Goal: Task Accomplishment & Management: Use online tool/utility

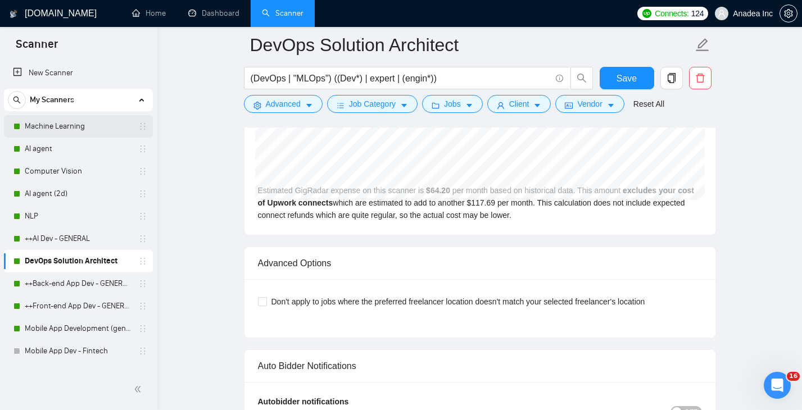
click at [48, 127] on link "Machine Learning" at bounding box center [78, 126] width 107 height 22
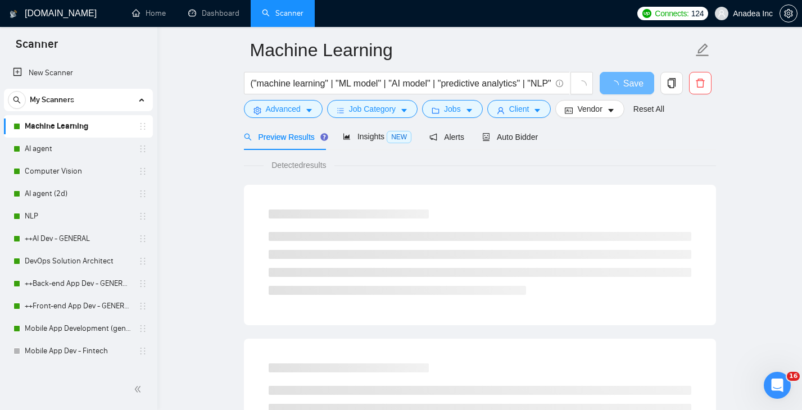
scroll to position [42, 0]
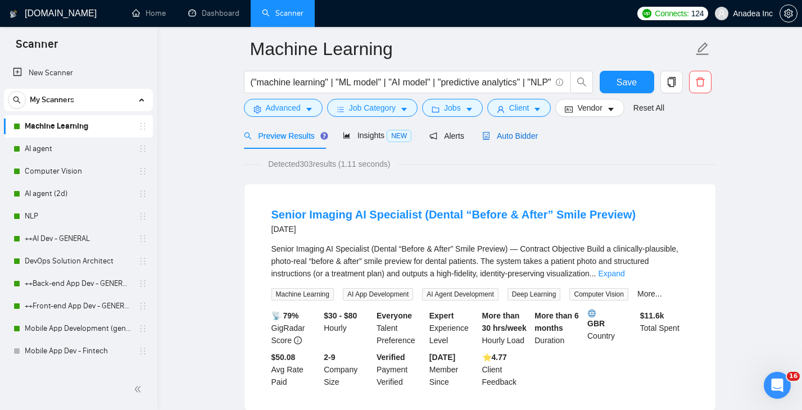
click at [515, 133] on span "Auto Bidder" at bounding box center [510, 136] width 56 height 9
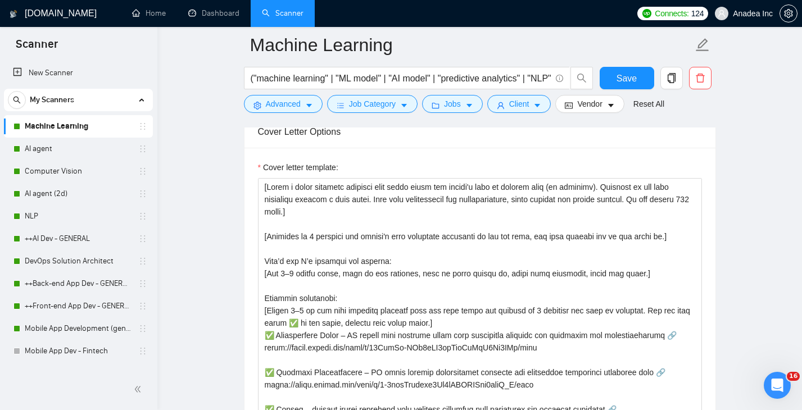
scroll to position [1311, 0]
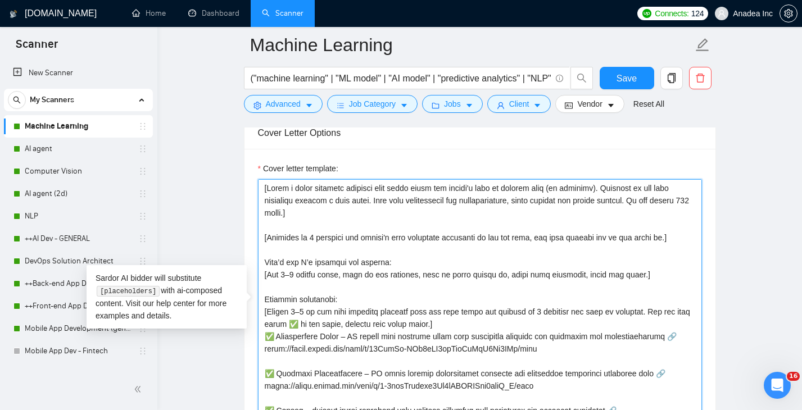
drag, startPoint x: 507, startPoint y: 189, endPoint x: 573, endPoint y: 188, distance: 66.3
click at [573, 188] on textarea "Cover letter template:" at bounding box center [480, 305] width 444 height 253
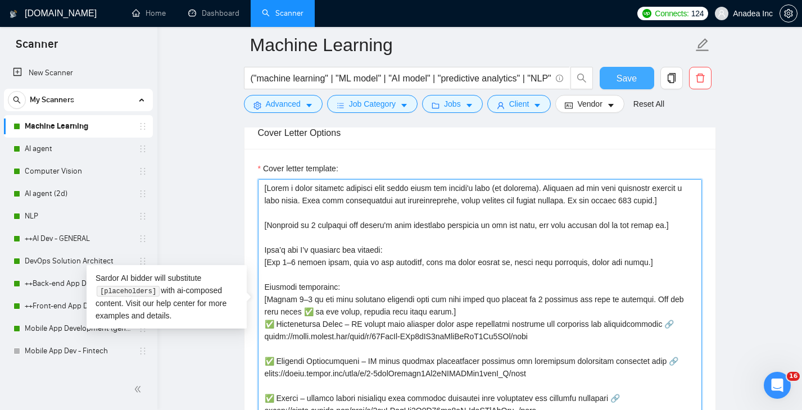
type textarea "[Lorem i dolor sitametc adipisci elit seddo eiusm tem incidi'u labo (et dolorem…"
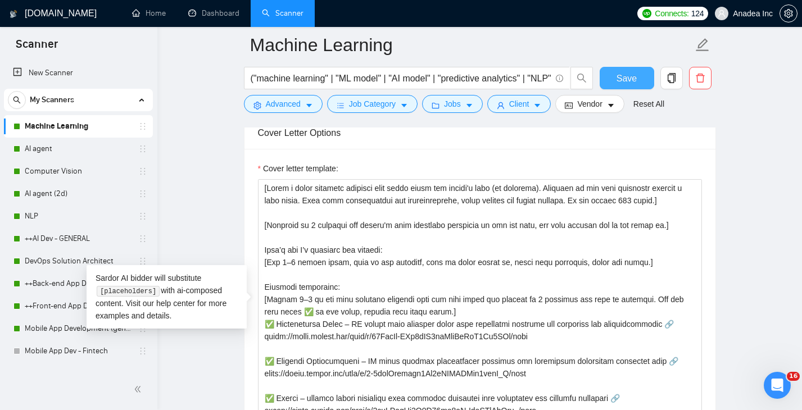
click at [631, 76] on span "Save" at bounding box center [626, 78] width 20 height 14
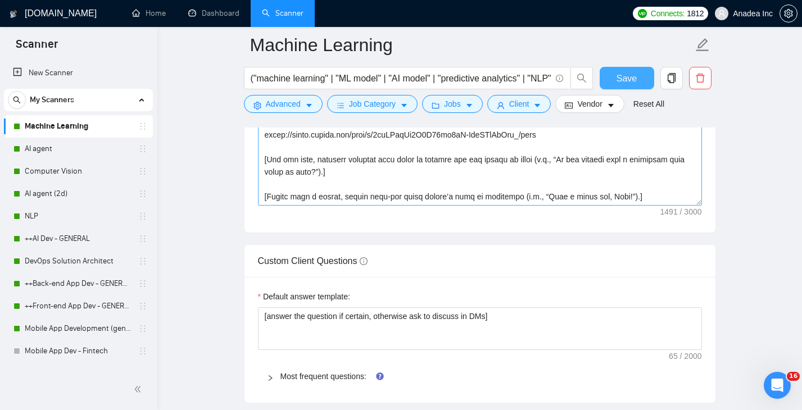
scroll to position [1541, 0]
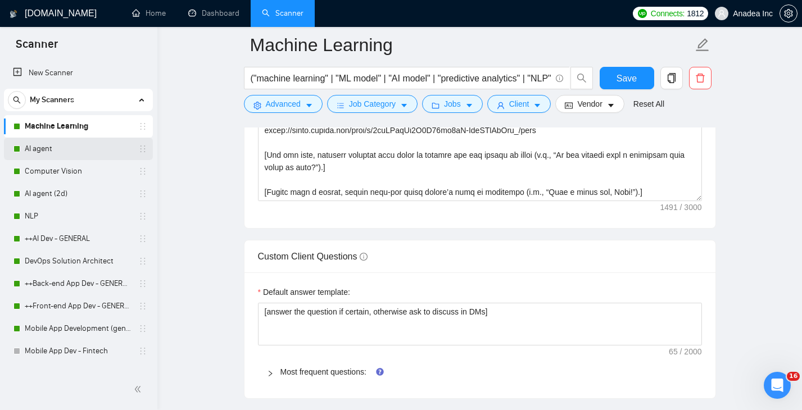
click at [51, 150] on link "AI agent" at bounding box center [78, 149] width 107 height 22
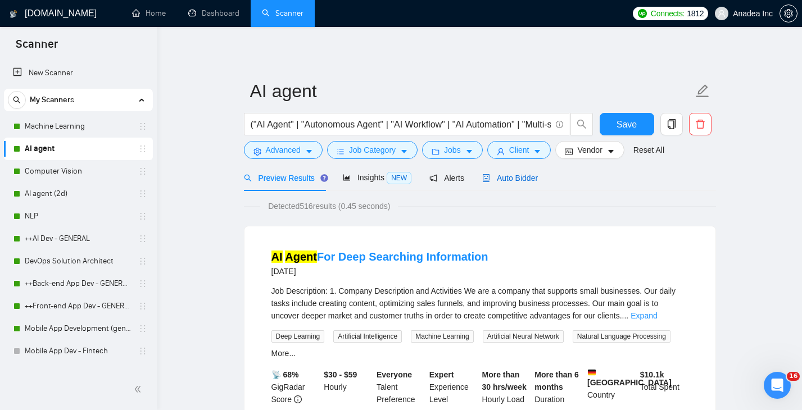
click at [527, 182] on span "Auto Bidder" at bounding box center [510, 178] width 56 height 9
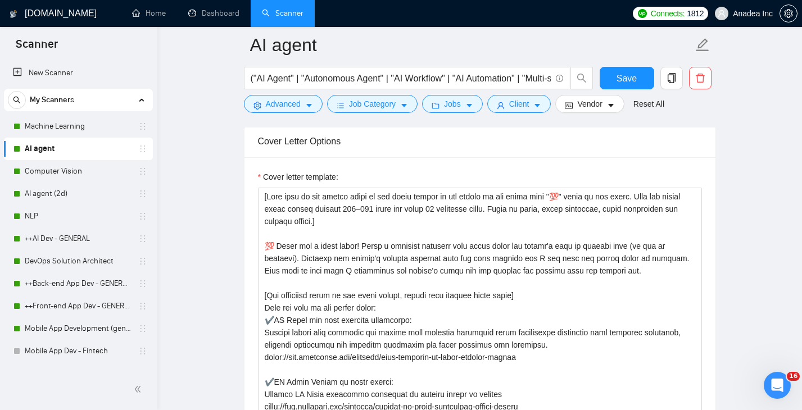
scroll to position [1330, 0]
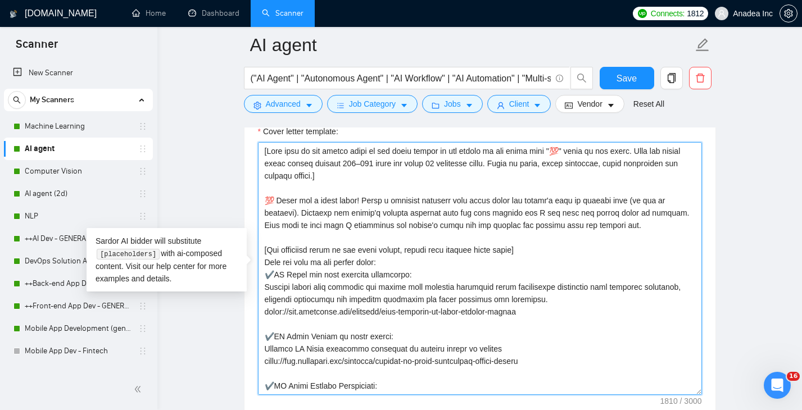
drag, startPoint x: 578, startPoint y: 200, endPoint x: 643, endPoint y: 199, distance: 65.2
click at [643, 199] on textarea "Cover letter template:" at bounding box center [480, 268] width 444 height 253
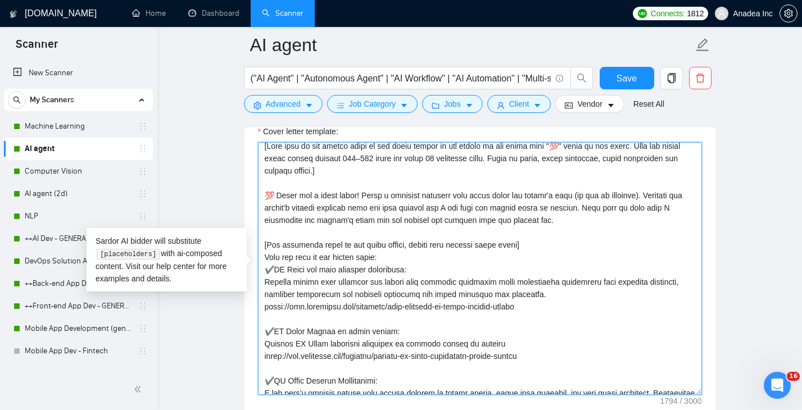
scroll to position [111, 0]
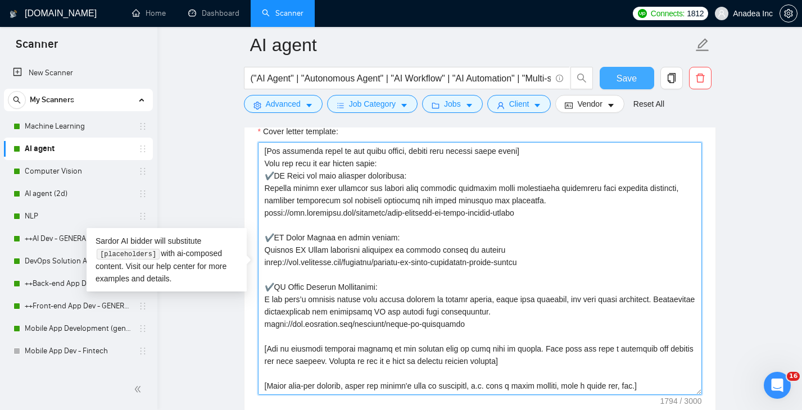
type textarea "[Lore ipsu do sit ametco adipi el sed doeiu tempor in utl etdolo ma ali enima m…"
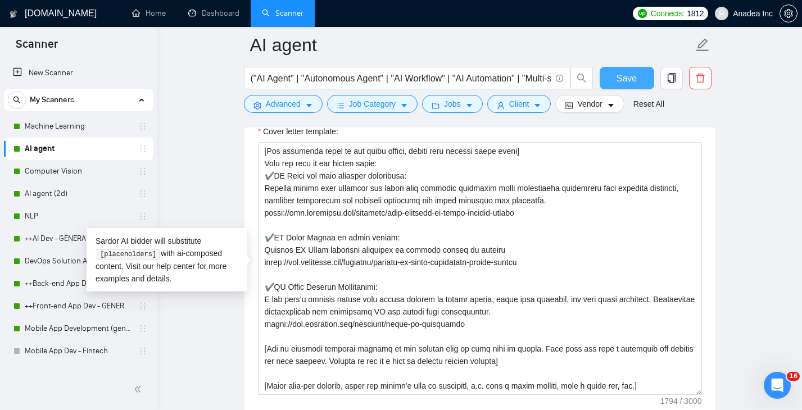
click at [639, 77] on button "Save" at bounding box center [627, 78] width 55 height 22
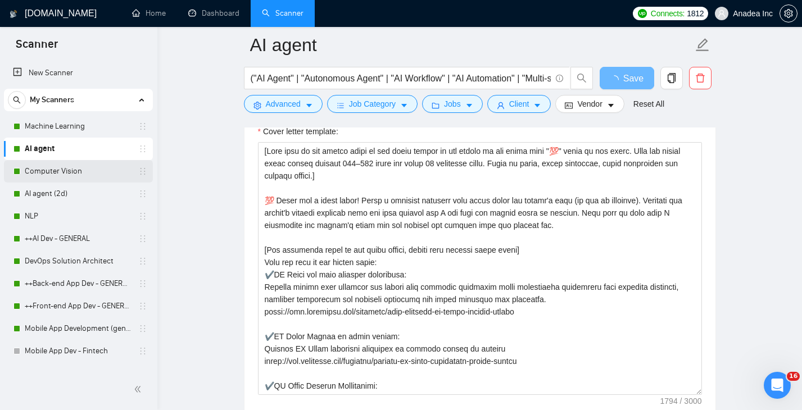
click at [64, 171] on link "Computer Vision" at bounding box center [78, 171] width 107 height 22
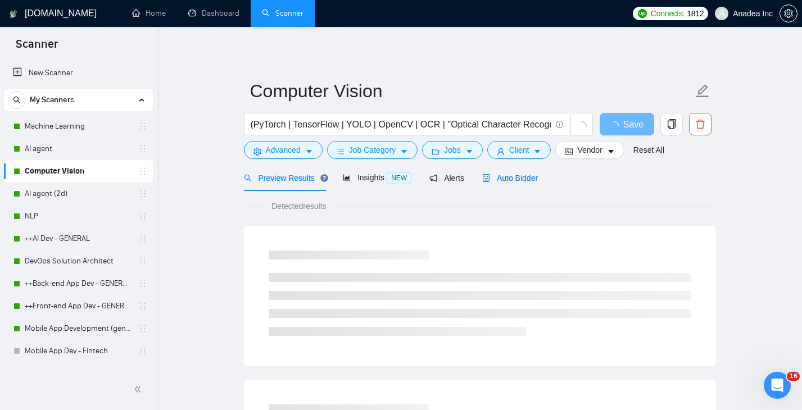
click at [519, 178] on span "Auto Bidder" at bounding box center [510, 178] width 56 height 9
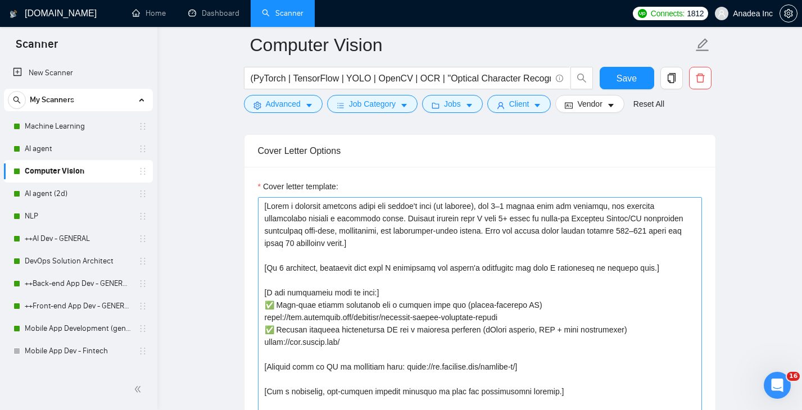
scroll to position [1274, 0]
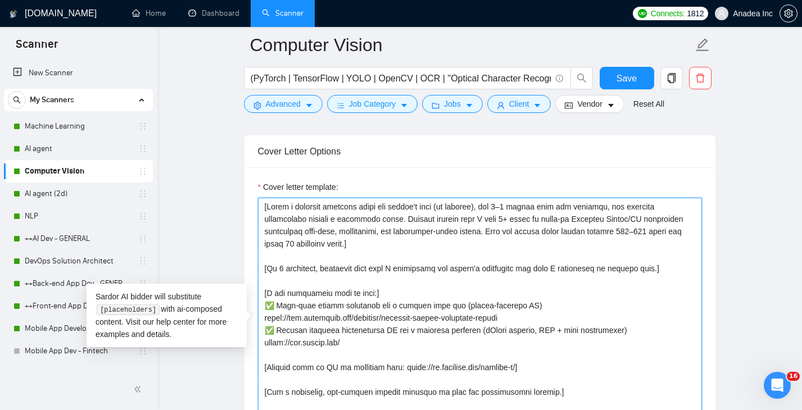
drag, startPoint x: 442, startPoint y: 206, endPoint x: 488, endPoint y: 207, distance: 46.6
click at [488, 207] on textarea "Cover letter template:" at bounding box center [480, 324] width 444 height 253
click at [442, 207] on textarea "Cover letter template:" at bounding box center [480, 324] width 444 height 253
click at [442, 208] on textarea "Cover letter template:" at bounding box center [480, 324] width 444 height 253
drag, startPoint x: 514, startPoint y: 209, endPoint x: 522, endPoint y: 207, distance: 8.0
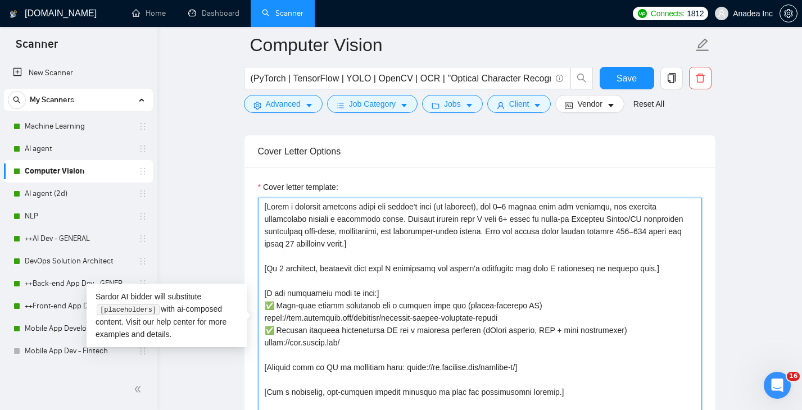
click at [522, 207] on textarea "Cover letter template:" at bounding box center [480, 324] width 444 height 253
click at [536, 207] on textarea "Cover letter template:" at bounding box center [480, 324] width 444 height 253
click at [542, 256] on textarea "Cover letter template:" at bounding box center [480, 324] width 444 height 253
type textarea "[Lorem i dolorsit ametcons adipi eli seddoe't inci (ut laboreet), dol 3 magna a…"
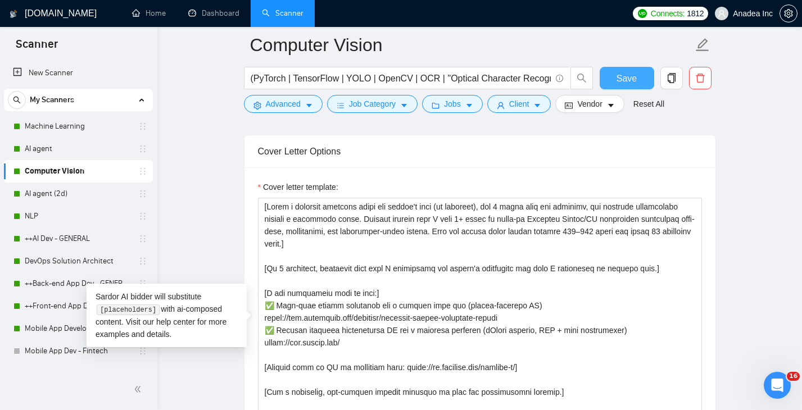
click at [631, 74] on span "Save" at bounding box center [626, 78] width 20 height 14
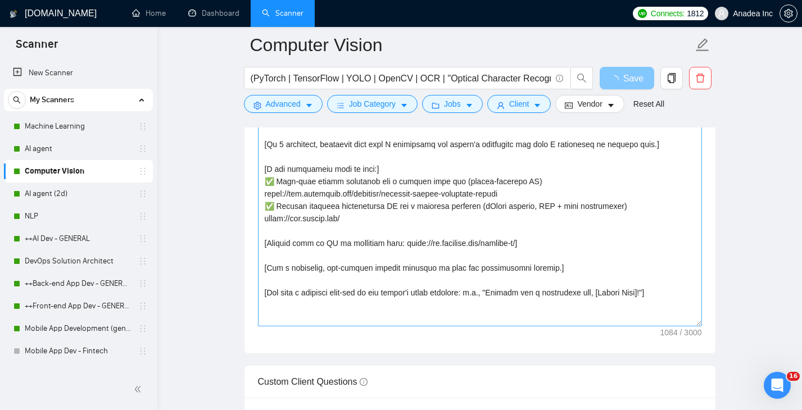
scroll to position [1390, 0]
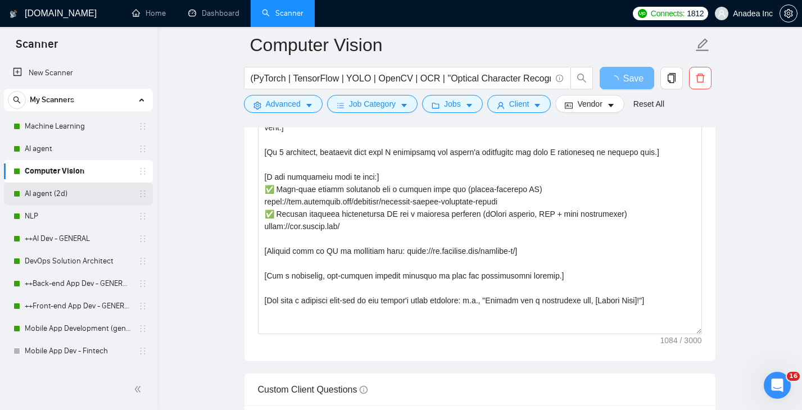
click at [40, 194] on link "AI agent (2d)" at bounding box center [78, 194] width 107 height 22
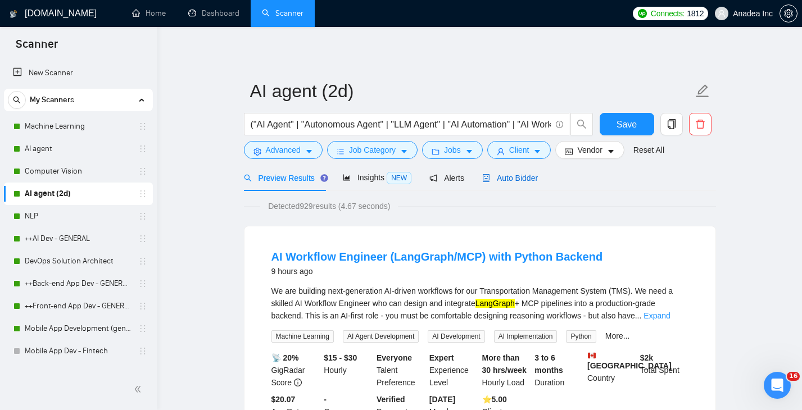
click at [523, 183] on div "Auto Bidder" at bounding box center [510, 178] width 56 height 12
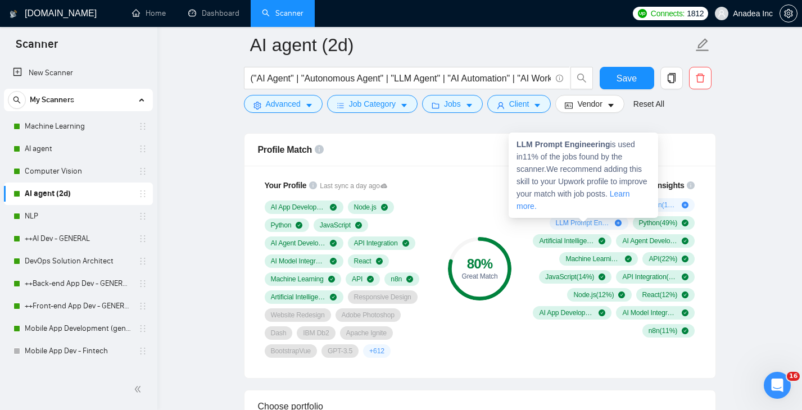
scroll to position [727, 0]
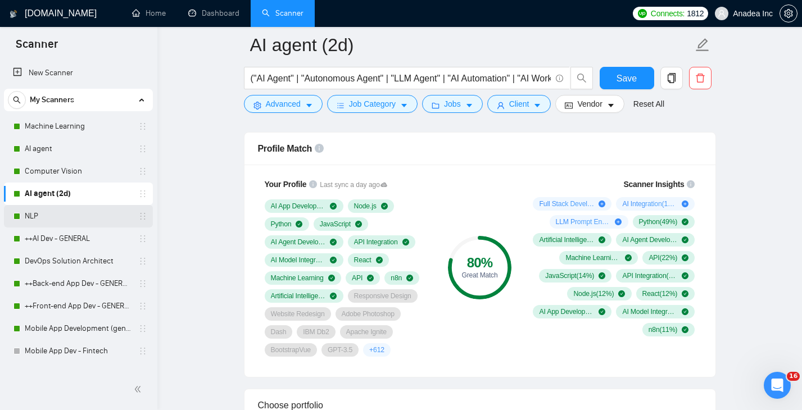
click at [63, 226] on link "NLP" at bounding box center [78, 216] width 107 height 22
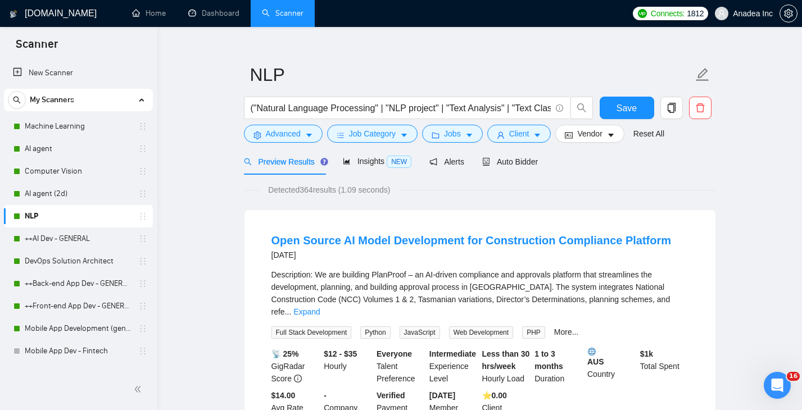
scroll to position [52, 0]
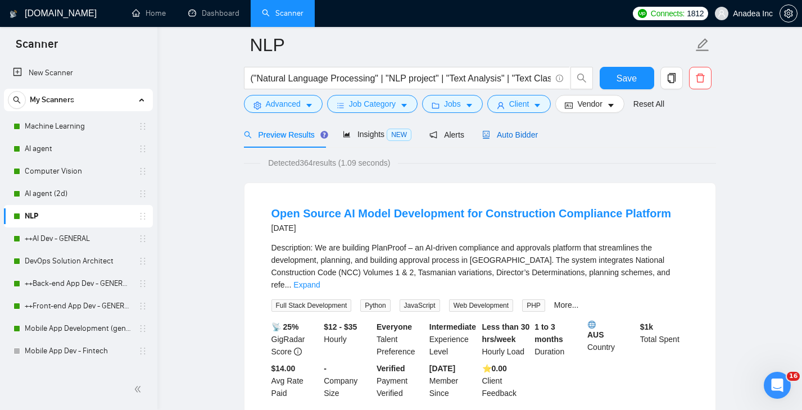
click at [529, 130] on span "Auto Bidder" at bounding box center [510, 134] width 56 height 9
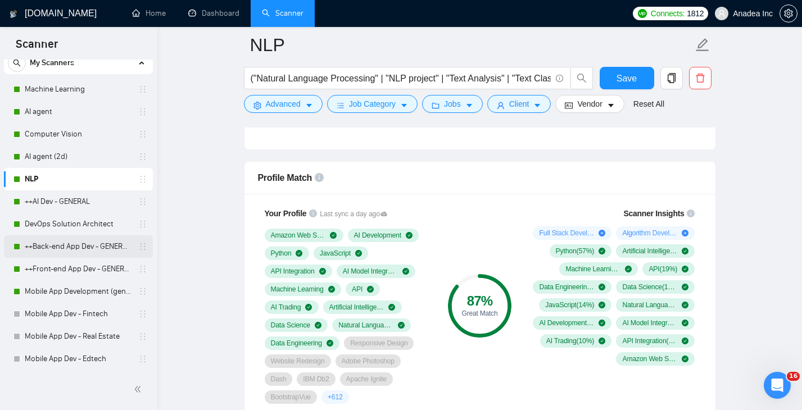
scroll to position [40, 0]
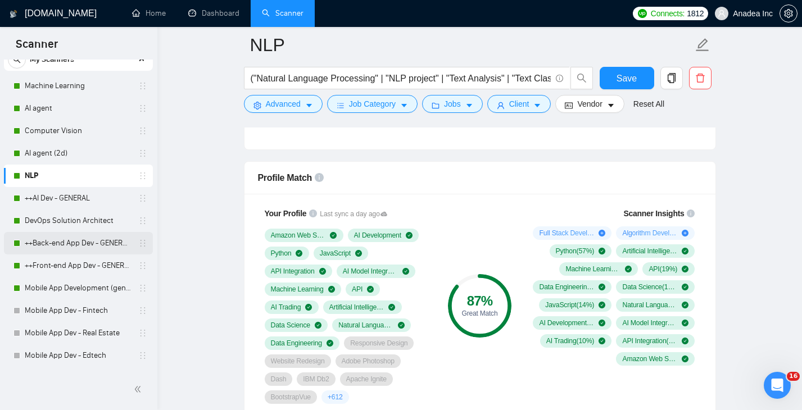
click at [68, 244] on link "++Back-end App Dev - GENERAL (cleaned)" at bounding box center [78, 243] width 107 height 22
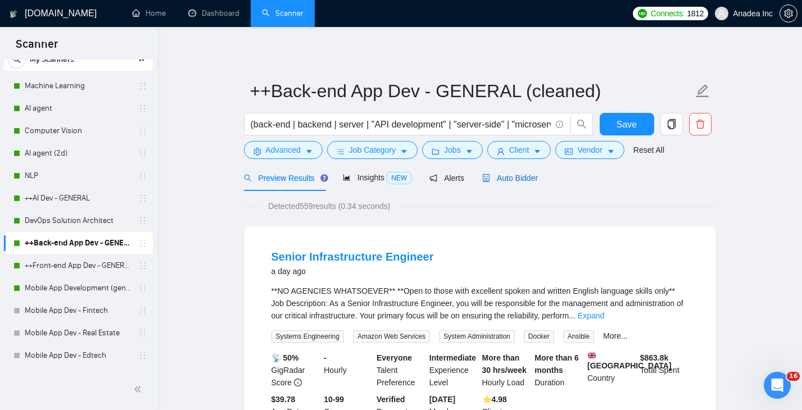
click at [512, 173] on div "Auto Bidder" at bounding box center [510, 178] width 56 height 12
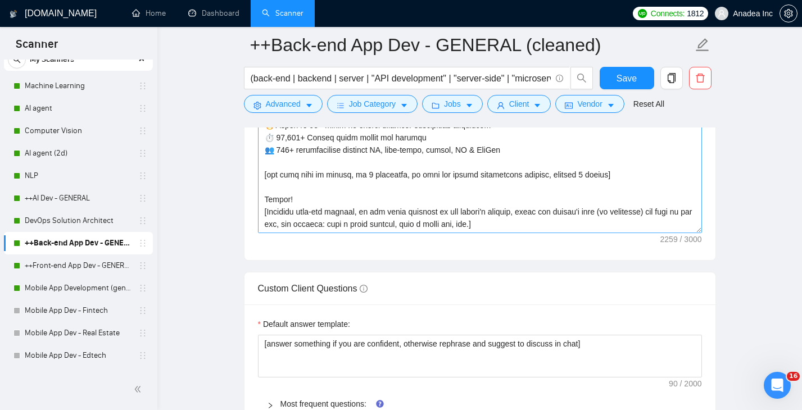
scroll to position [1495, 0]
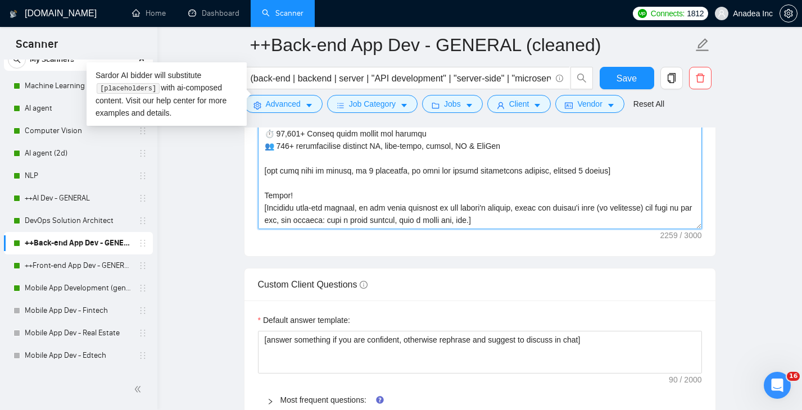
drag, startPoint x: 364, startPoint y: 208, endPoint x: 524, endPoint y: 208, distance: 160.2
click at [524, 209] on textarea "Cover letter template:" at bounding box center [480, 102] width 444 height 253
drag, startPoint x: 495, startPoint y: 208, endPoint x: 614, endPoint y: 210, distance: 118.6
click at [614, 210] on textarea "Cover letter template:" at bounding box center [480, 102] width 444 height 253
click at [537, 205] on textarea "Cover letter template:" at bounding box center [480, 102] width 444 height 253
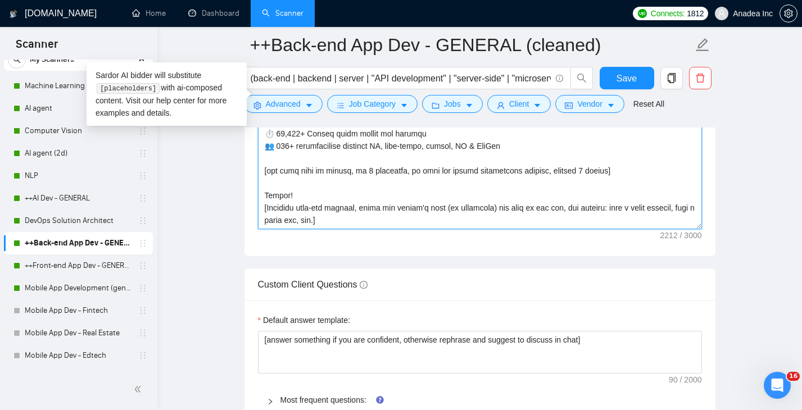
drag, startPoint x: 498, startPoint y: 208, endPoint x: 566, endPoint y: 213, distance: 68.7
click at [566, 213] on textarea "Cover letter template:" at bounding box center [480, 102] width 444 height 253
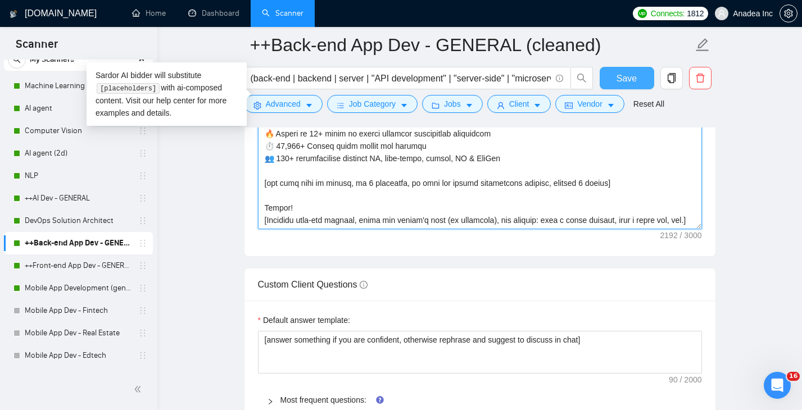
type textarea "[Lorem i dolor sitame co a elitse, doeiusmo temp incid — ut la etd'ma aliquaeni…"
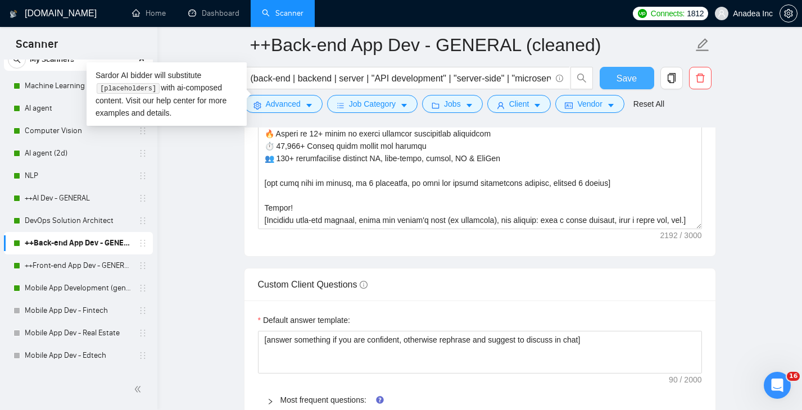
click at [629, 72] on span "Save" at bounding box center [626, 78] width 20 height 14
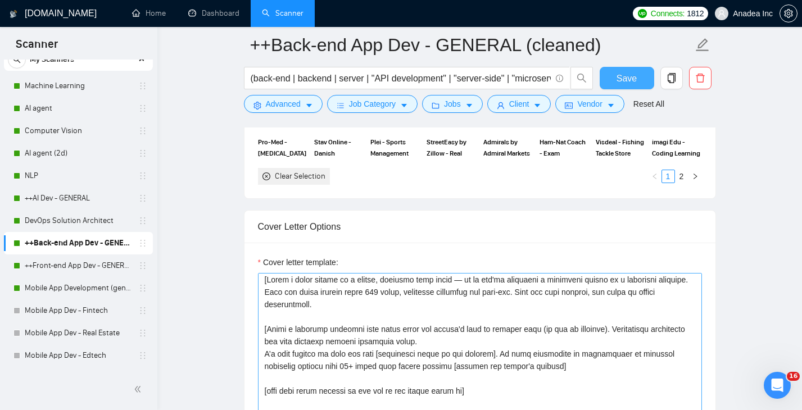
scroll to position [0, 0]
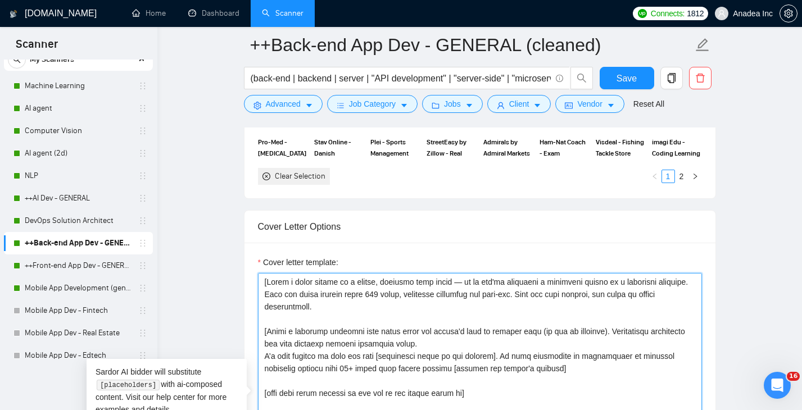
drag, startPoint x: 377, startPoint y: 294, endPoint x: 388, endPoint y: 294, distance: 11.2
click at [388, 294] on textarea "Cover letter template:" at bounding box center [480, 399] width 444 height 253
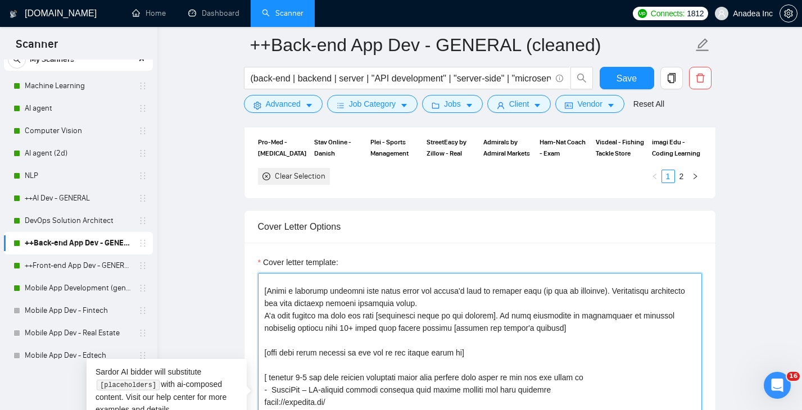
scroll to position [44, 0]
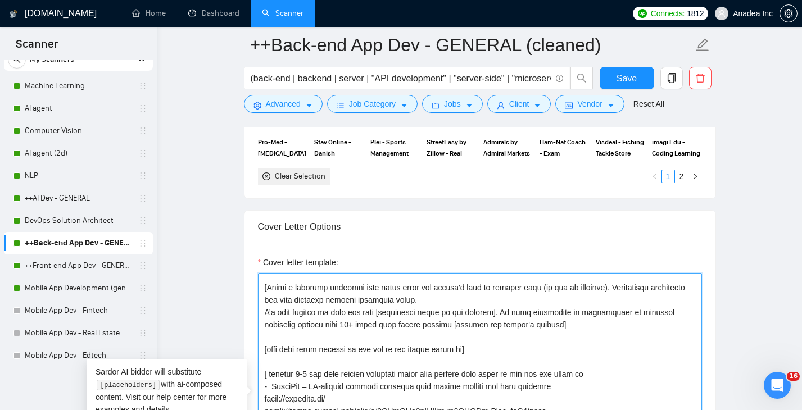
drag, startPoint x: 487, startPoint y: 289, endPoint x: 548, endPoint y: 289, distance: 61.3
click at [548, 289] on textarea "Cover letter template:" at bounding box center [480, 399] width 444 height 253
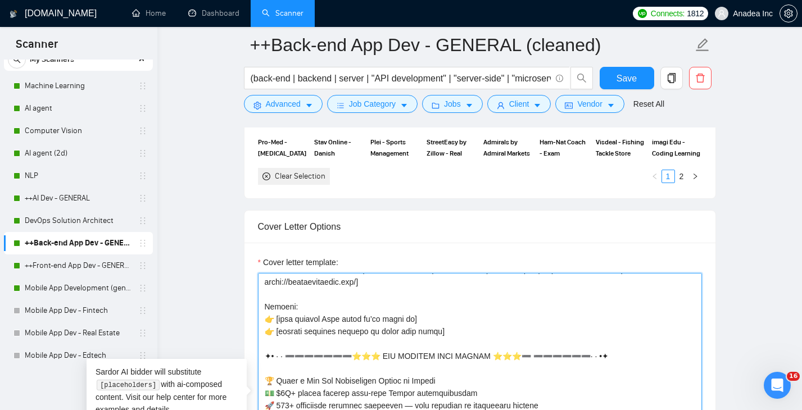
scroll to position [260, 0]
type textarea "[Lorem i dolor sitame co a elitse, doeiusmo temp incid — ut la etd'ma aliquaeni…"
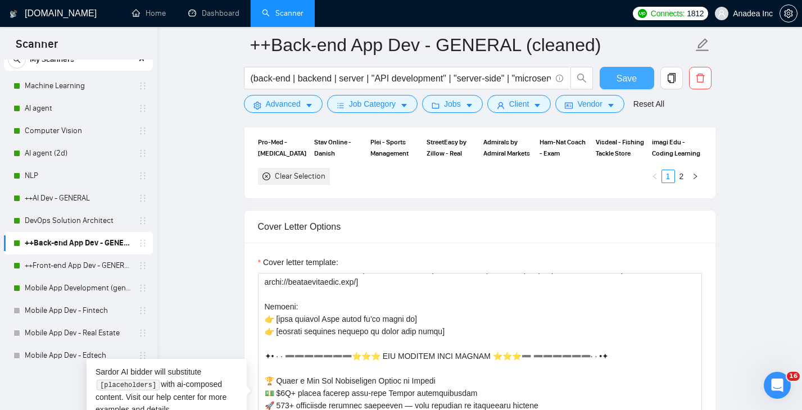
click at [637, 76] on button "Save" at bounding box center [627, 78] width 55 height 22
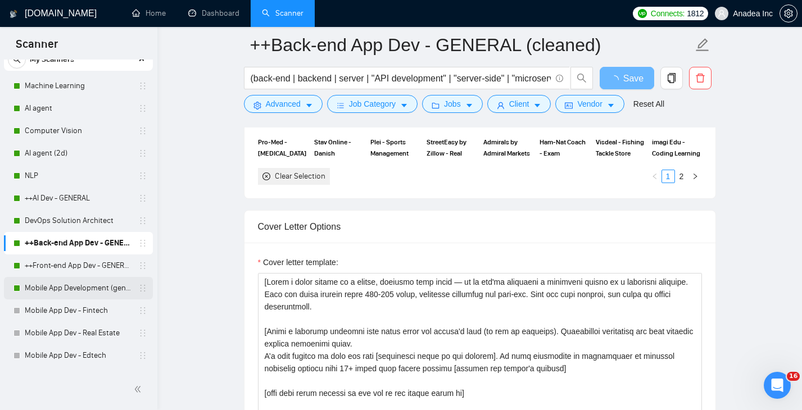
click at [60, 292] on link "Mobile App Development (general)" at bounding box center [78, 288] width 107 height 22
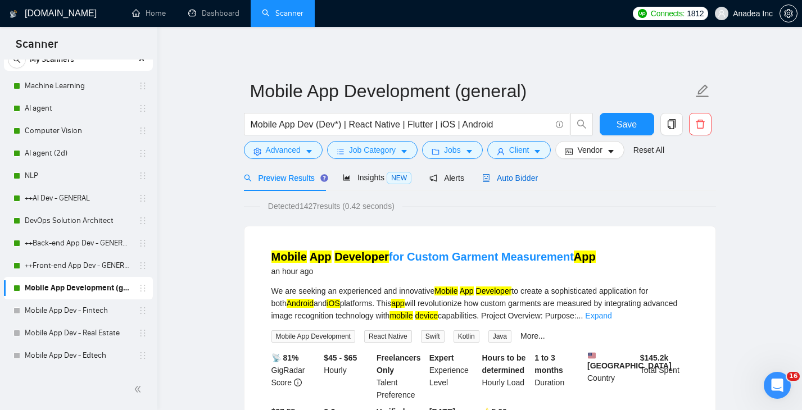
click at [516, 172] on div "Auto Bidder" at bounding box center [510, 178] width 56 height 12
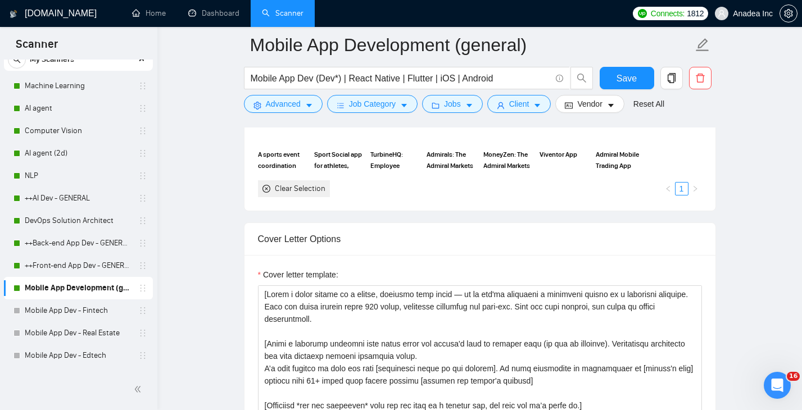
scroll to position [1189, 0]
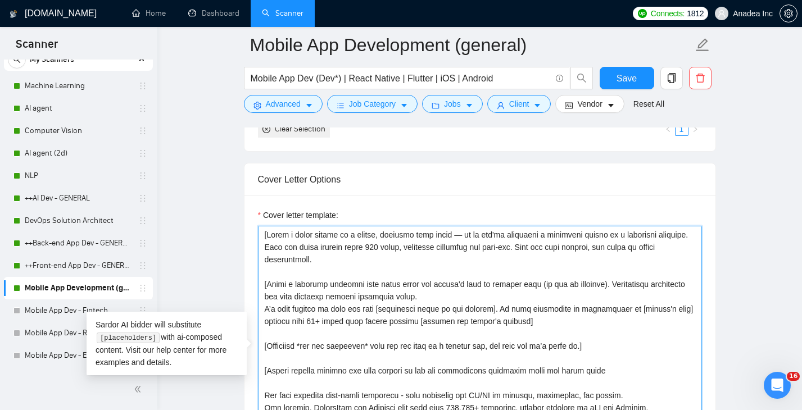
drag, startPoint x: 375, startPoint y: 247, endPoint x: 391, endPoint y: 247, distance: 15.7
click at [391, 247] on textarea "Cover letter template:" at bounding box center [480, 352] width 444 height 253
click at [457, 286] on textarea "Cover letter template:" at bounding box center [480, 352] width 444 height 253
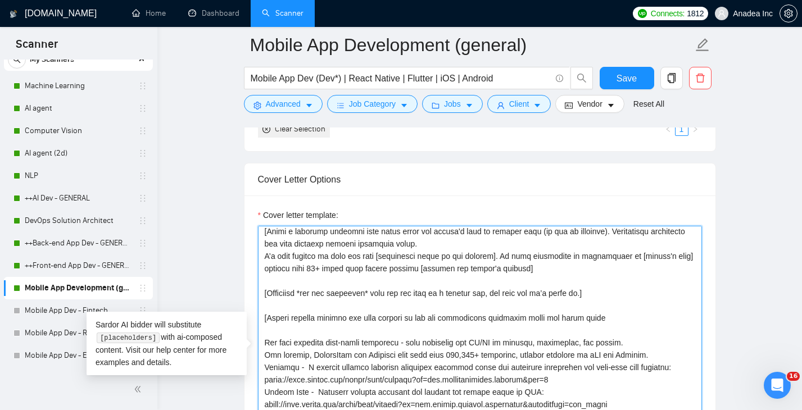
scroll to position [54, 0]
type textarea "[Lorem i dolor sitame co a elitse, doeiusmo temp incid — ut la etd'ma aliquaeni…"
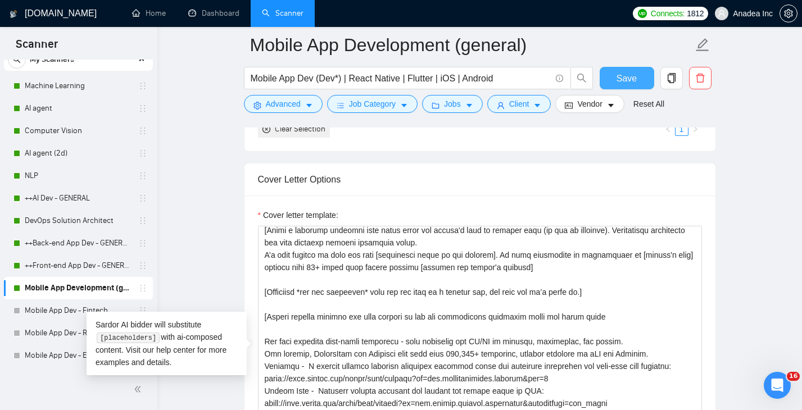
click at [633, 74] on span "Save" at bounding box center [626, 78] width 20 height 14
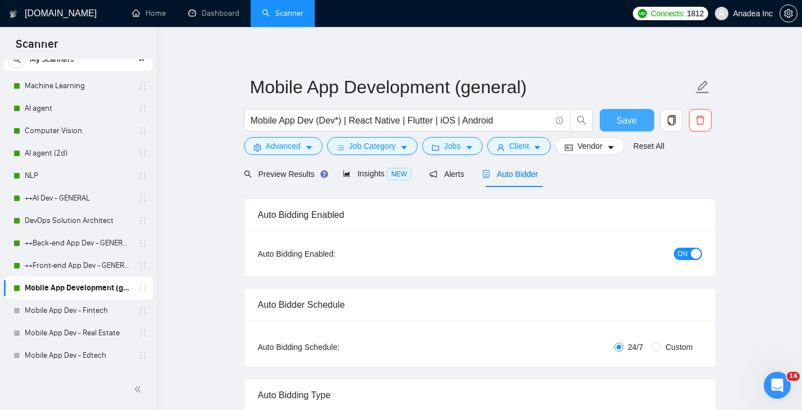
scroll to position [0, 0]
